Goal: Task Accomplishment & Management: Manage account settings

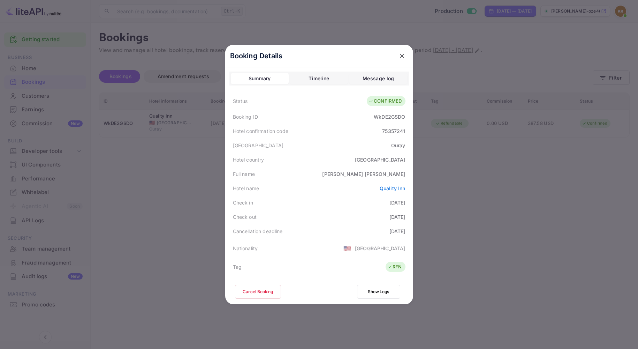
scroll to position [77, 0]
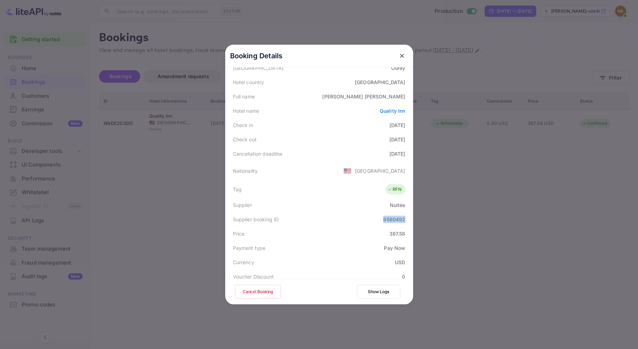
click at [398, 58] on icon "close" at bounding box center [401, 55] width 7 height 7
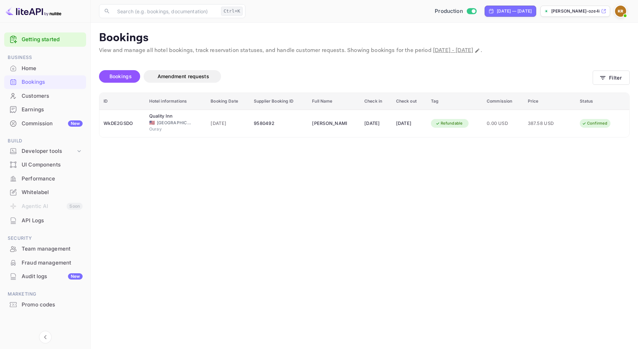
click at [622, 13] on span at bounding box center [625, 15] width 7 height 7
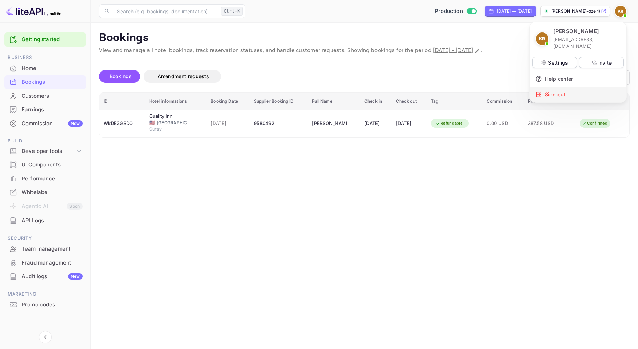
click at [561, 91] on div "Sign out" at bounding box center [578, 94] width 97 height 15
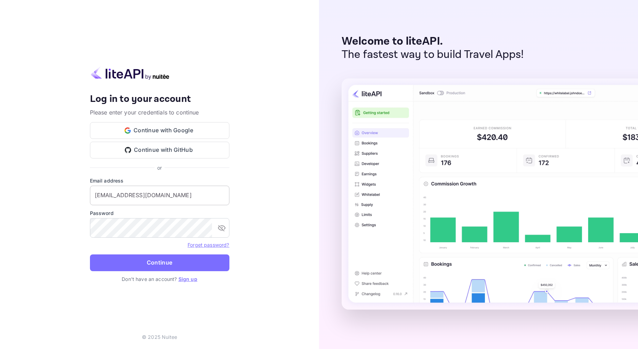
click at [128, 198] on input "[EMAIL_ADDRESS][DOMAIN_NAME]" at bounding box center [159, 195] width 139 height 20
type input "[EMAIL_ADDRESS][DOMAIN_NAME]"
click at [147, 263] on button "Continue" at bounding box center [159, 262] width 139 height 17
